Goal: Task Accomplishment & Management: Use online tool/utility

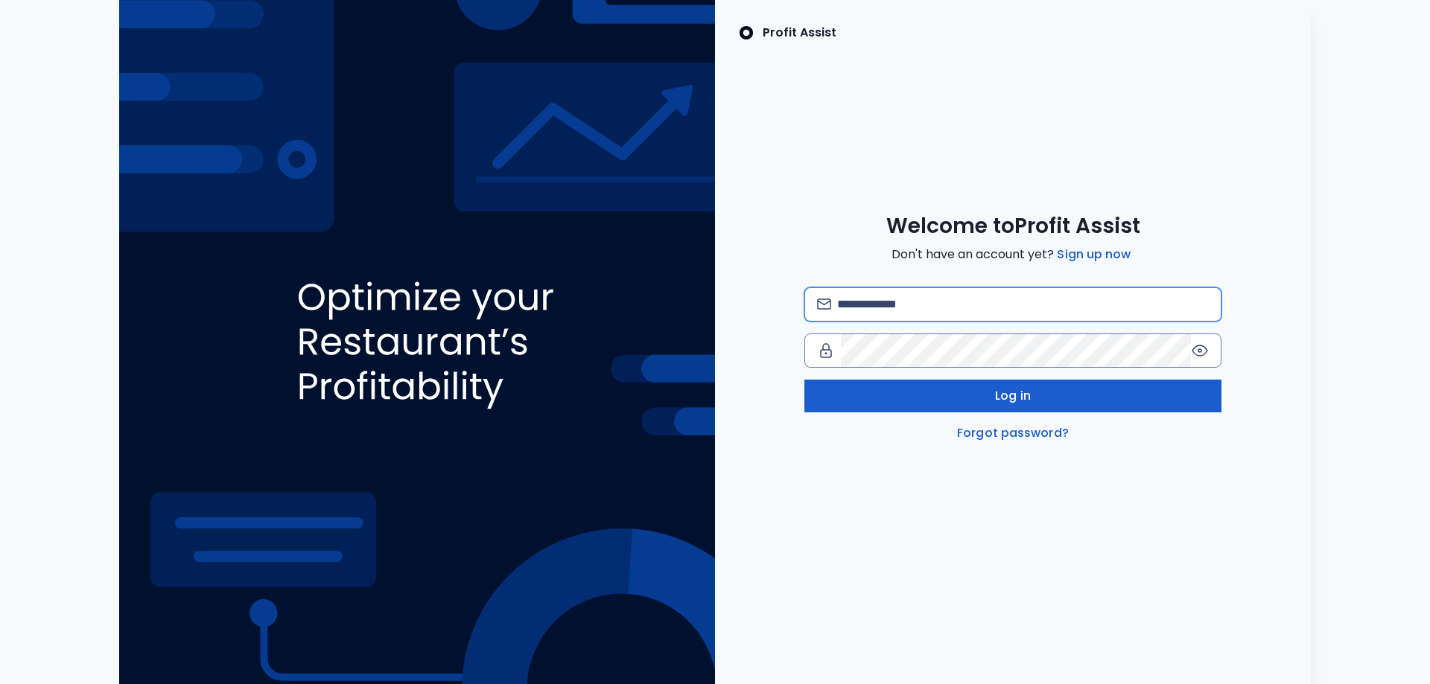
type input "**********"
click at [1033, 401] on button "Log in" at bounding box center [1012, 396] width 417 height 33
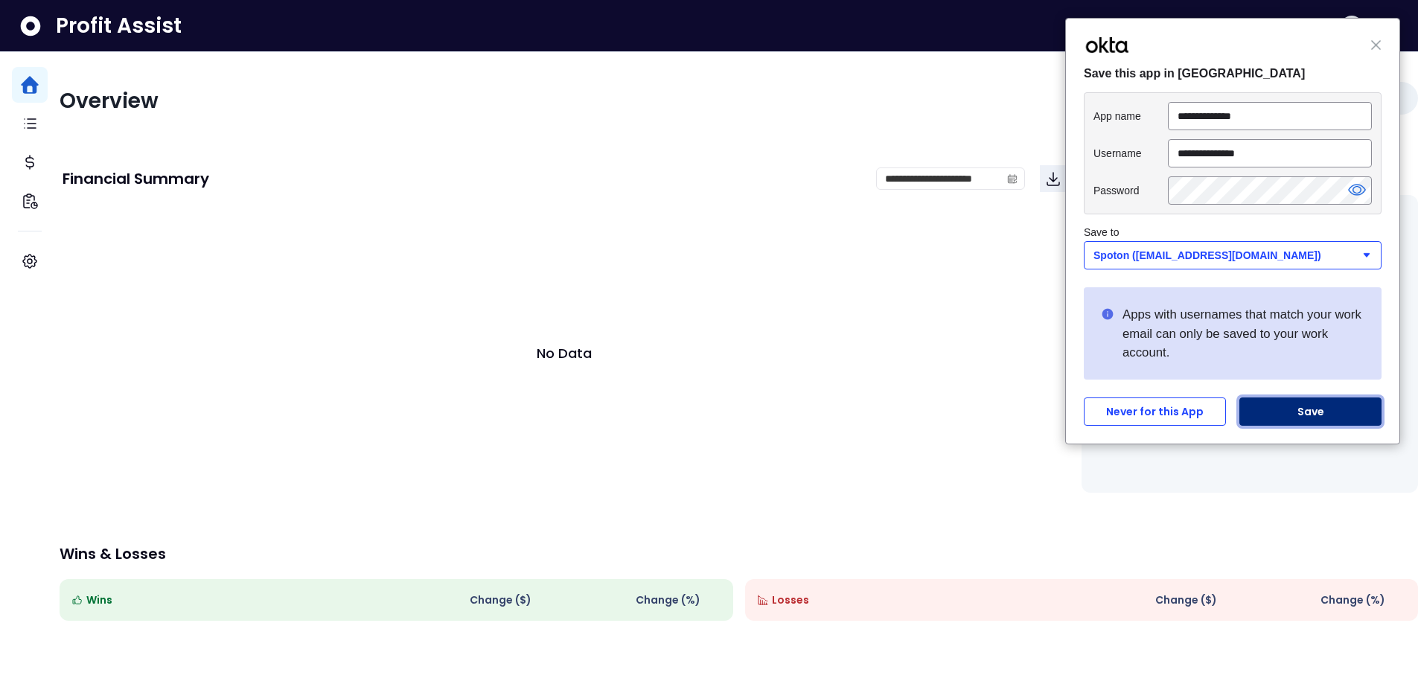
click at [1310, 413] on button "Save" at bounding box center [1311, 412] width 142 height 28
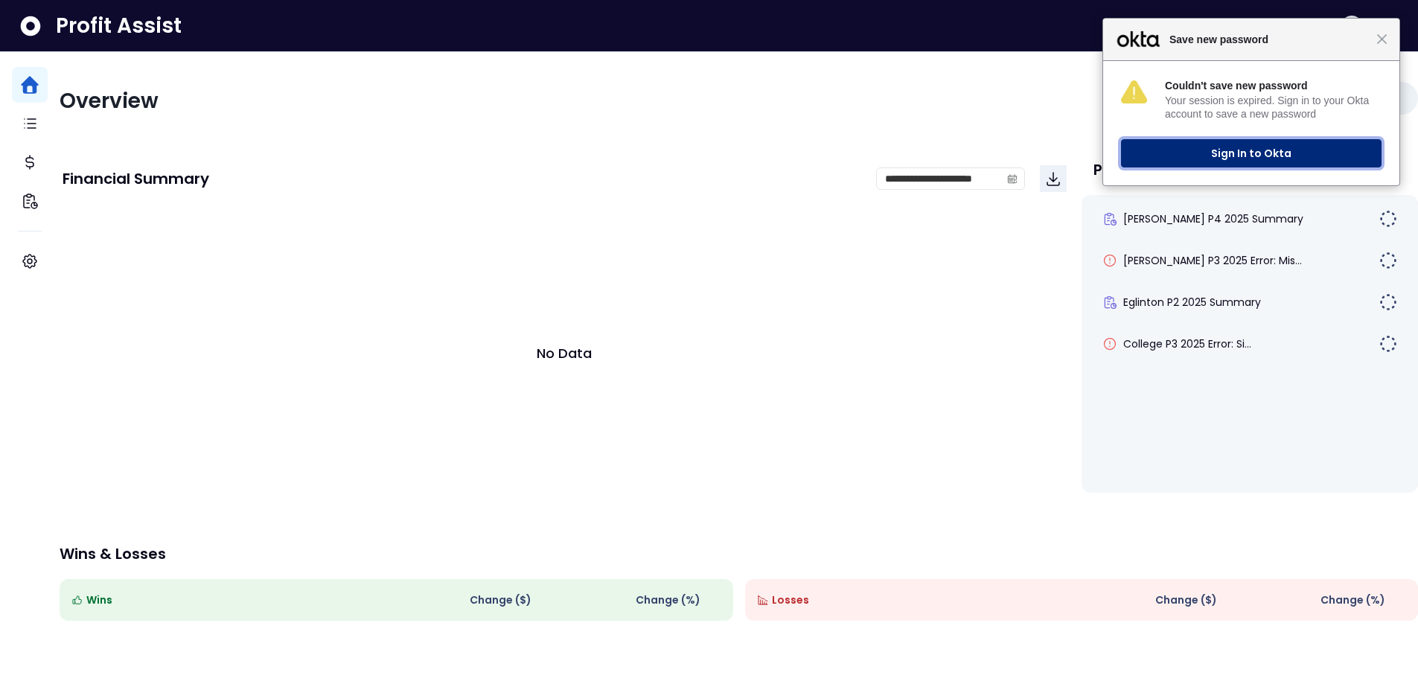
click at [1256, 158] on button "Sign In to Okta" at bounding box center [1251, 153] width 261 height 28
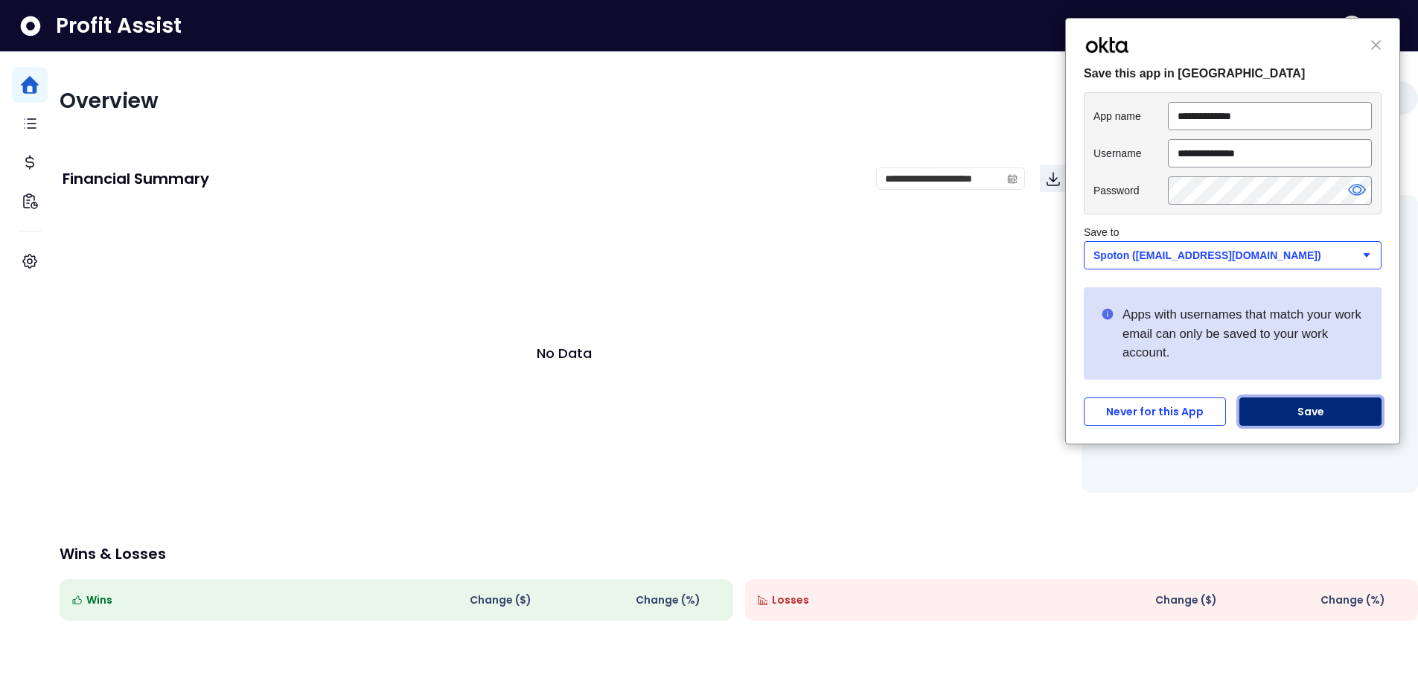
click at [1315, 415] on button "Save" at bounding box center [1311, 412] width 142 height 28
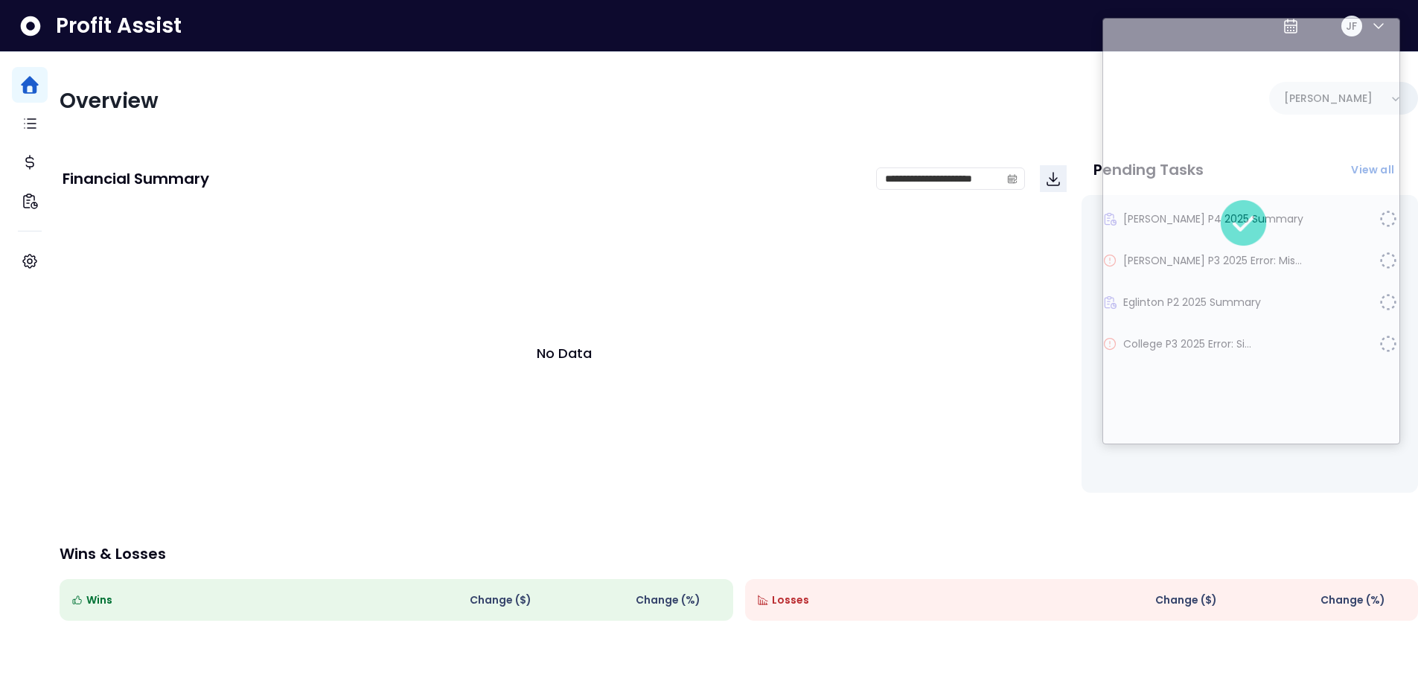
click at [572, 274] on div "No Data" at bounding box center [565, 353] width 1004 height 298
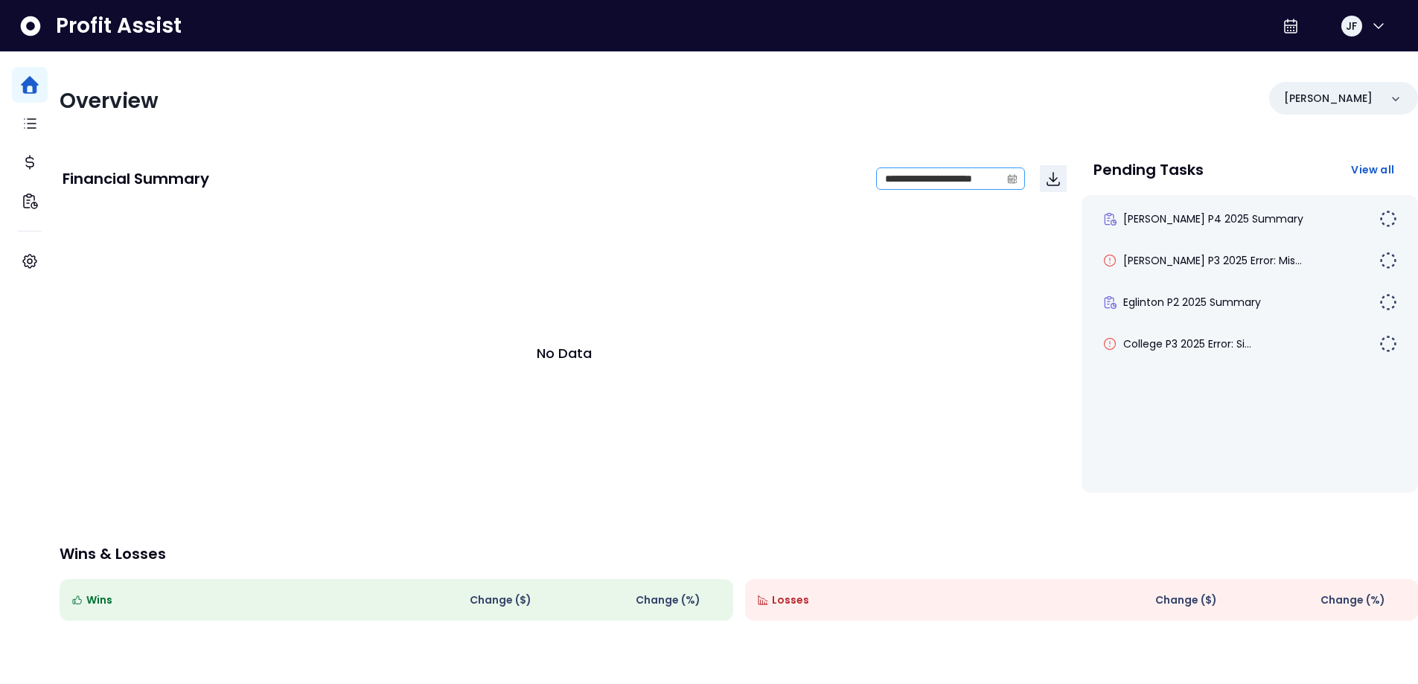
click at [1008, 176] on icon "calendar" at bounding box center [1012, 180] width 9 height 8
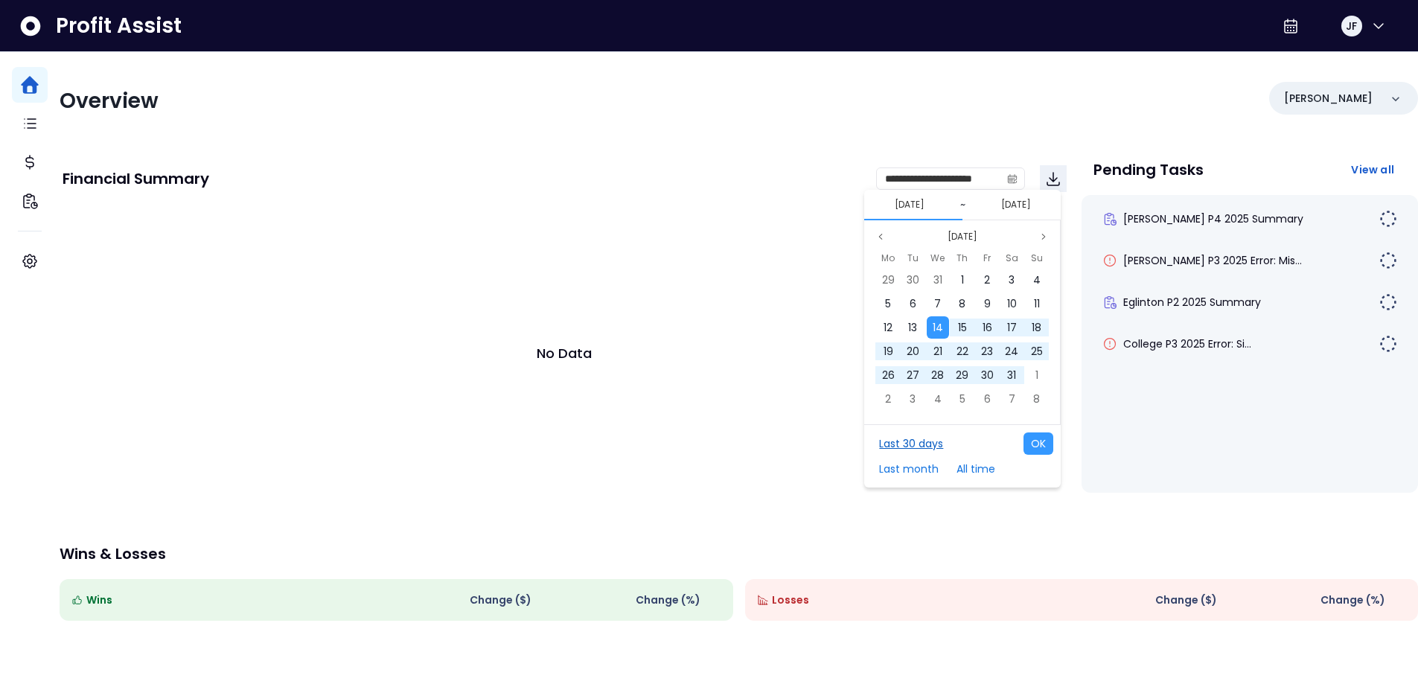
click at [916, 445] on button "Last 30 days" at bounding box center [911, 444] width 79 height 22
click at [1030, 441] on button "OK" at bounding box center [1039, 444] width 30 height 22
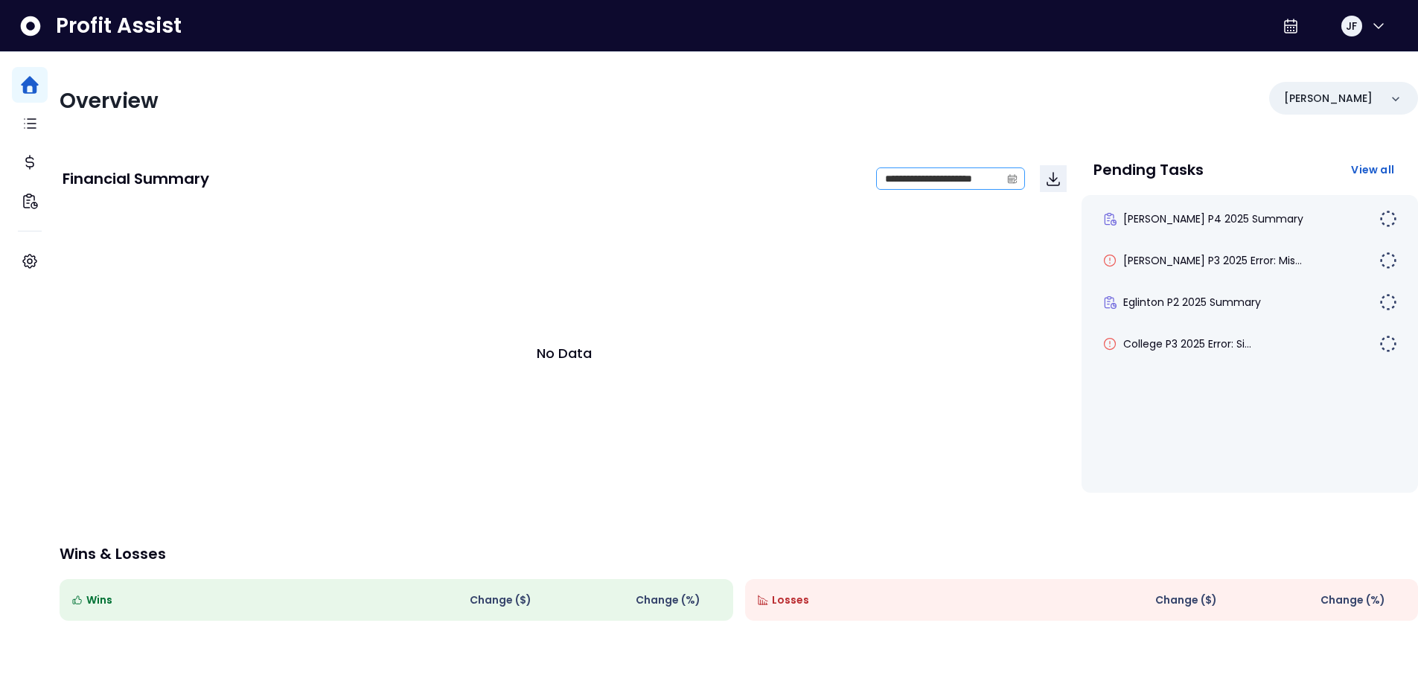
click at [1010, 182] on icon "calendar" at bounding box center [1012, 178] width 10 height 10
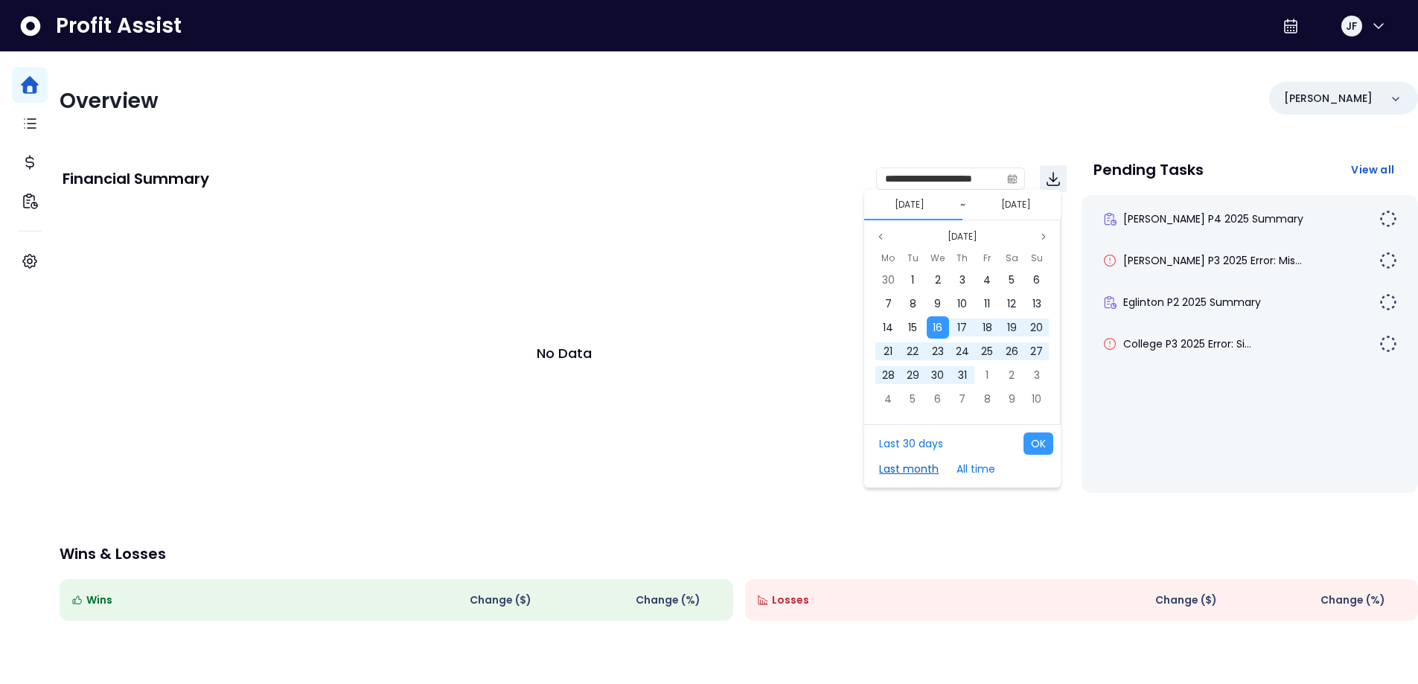
click at [920, 466] on button "Last month" at bounding box center [909, 469] width 74 height 22
click at [1040, 436] on button "OK" at bounding box center [1039, 444] width 30 height 22
type input "**********"
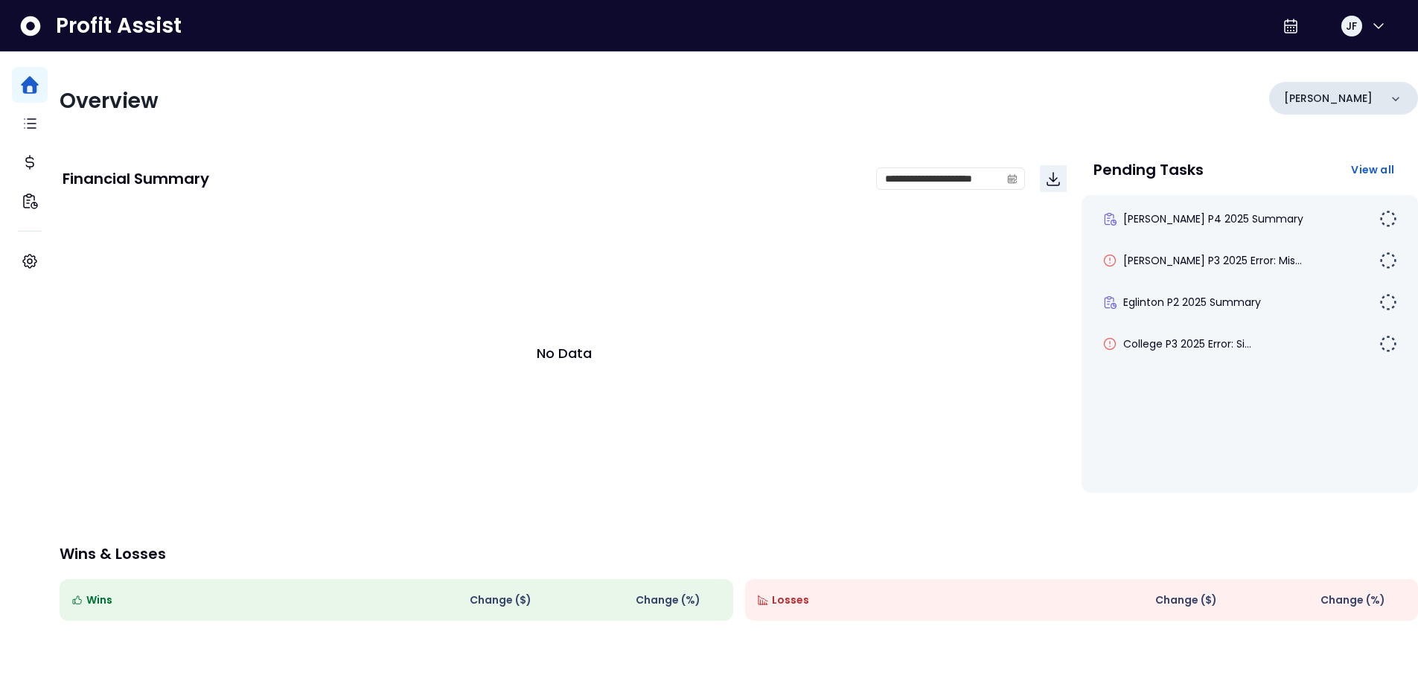
click at [1392, 100] on icon at bounding box center [1395, 99] width 7 height 4
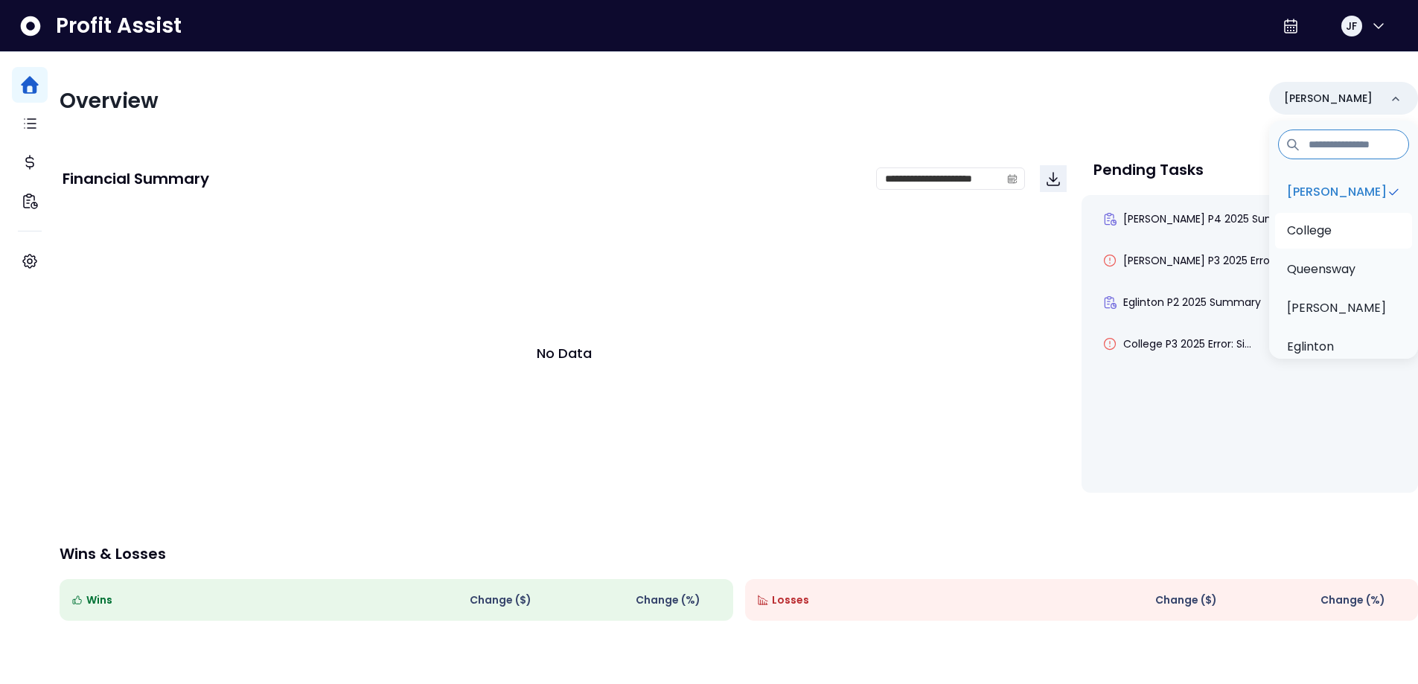
click at [1322, 230] on li "College" at bounding box center [1344, 231] width 137 height 36
